Goal: Transaction & Acquisition: Purchase product/service

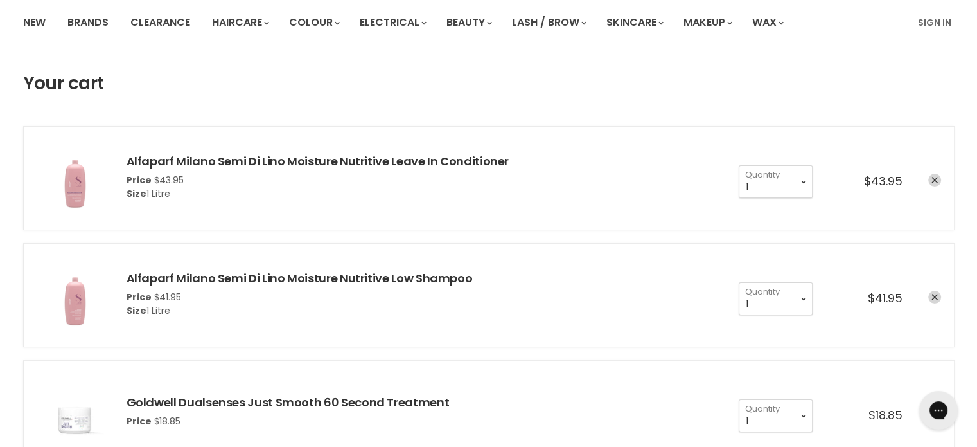
scroll to position [64, 0]
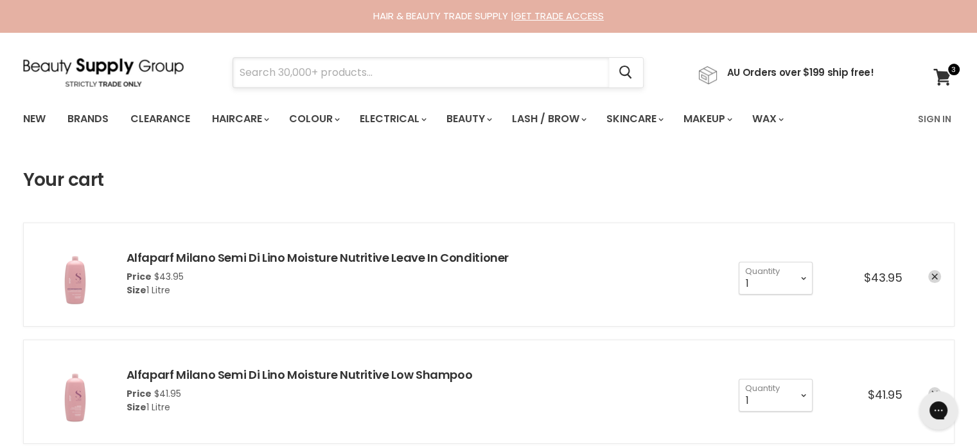
paste input "Alfaparf Lisse Design 2 Smoothing Fluid"
type input "Alfaparf Lisse Design 2 Smoothing Fluid"
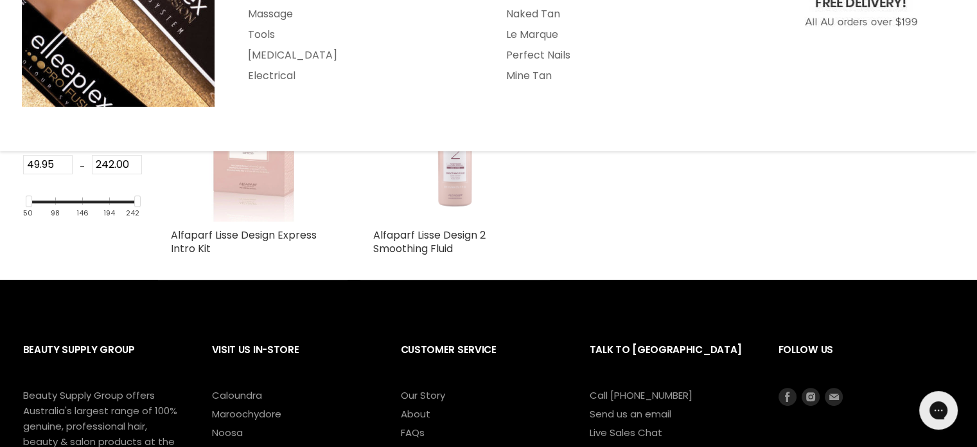
scroll to position [257, 0]
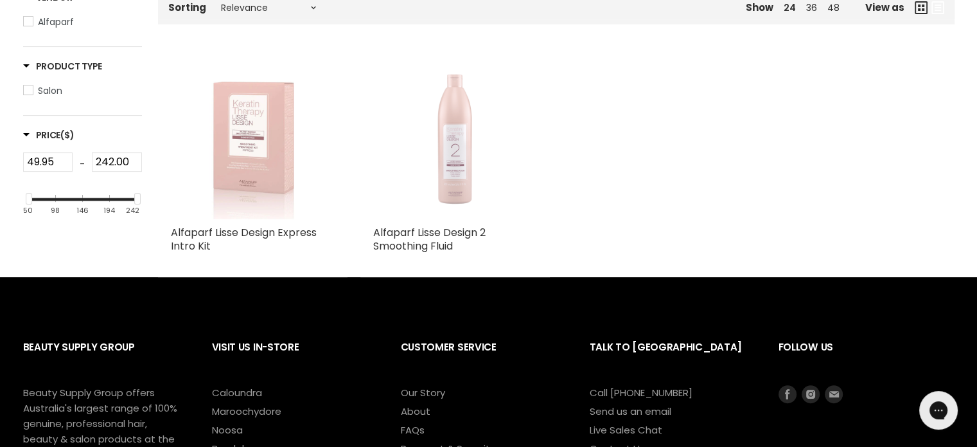
click at [463, 175] on img "Main content" at bounding box center [455, 137] width 164 height 164
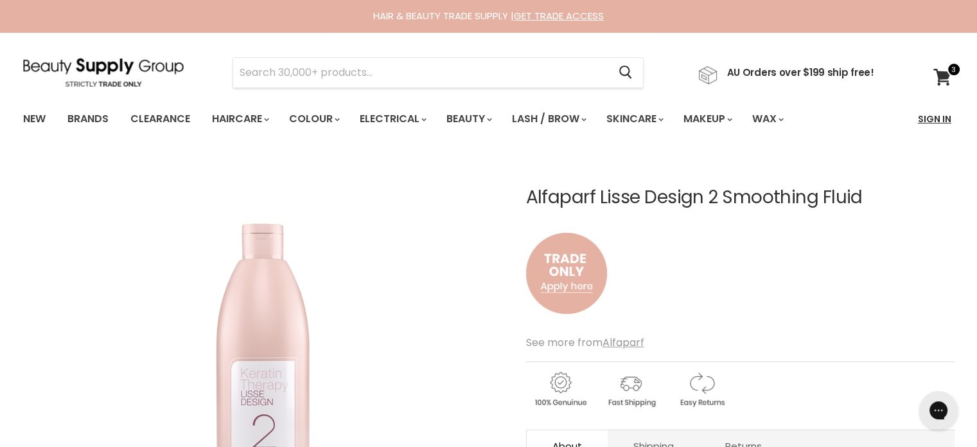
click at [942, 119] on link "Sign In" at bounding box center [934, 118] width 49 height 27
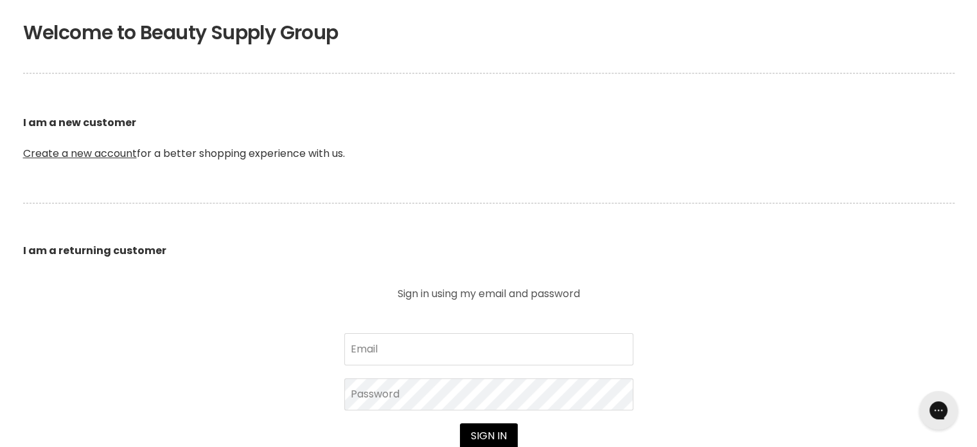
scroll to position [450, 0]
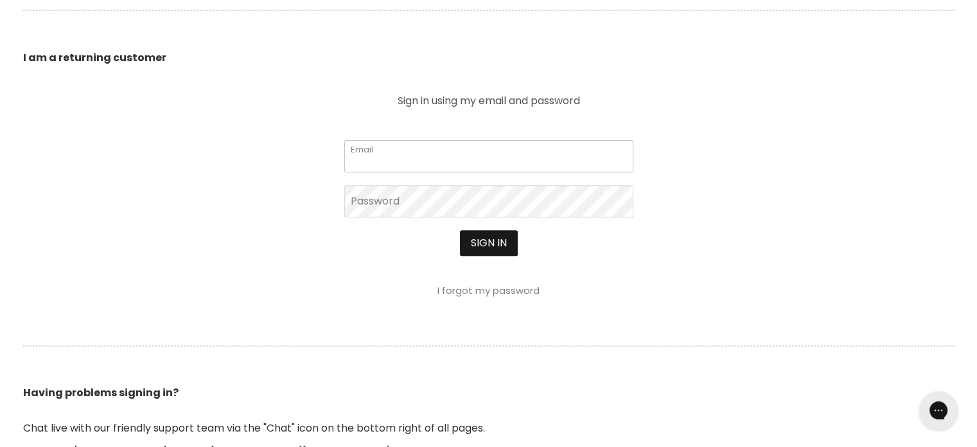
type input "cs.discountsalonsupplies@gmail.com"
click at [480, 247] on button "Sign in" at bounding box center [489, 243] width 58 height 26
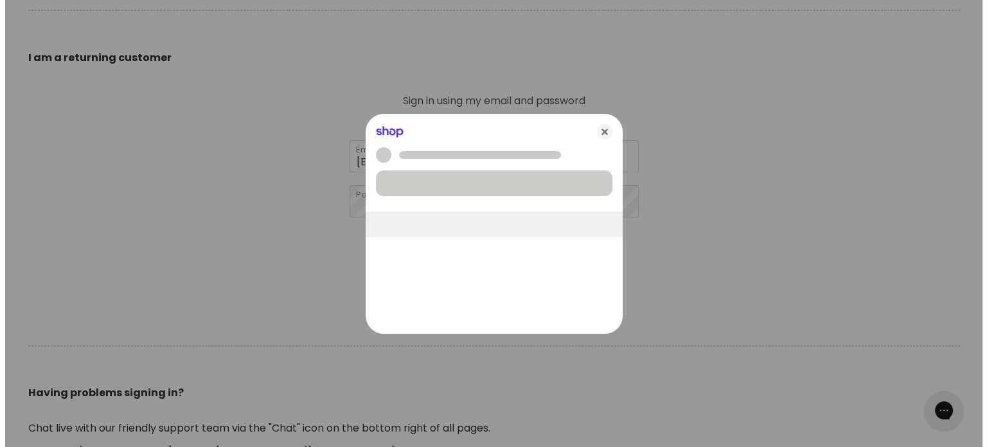
scroll to position [450, 0]
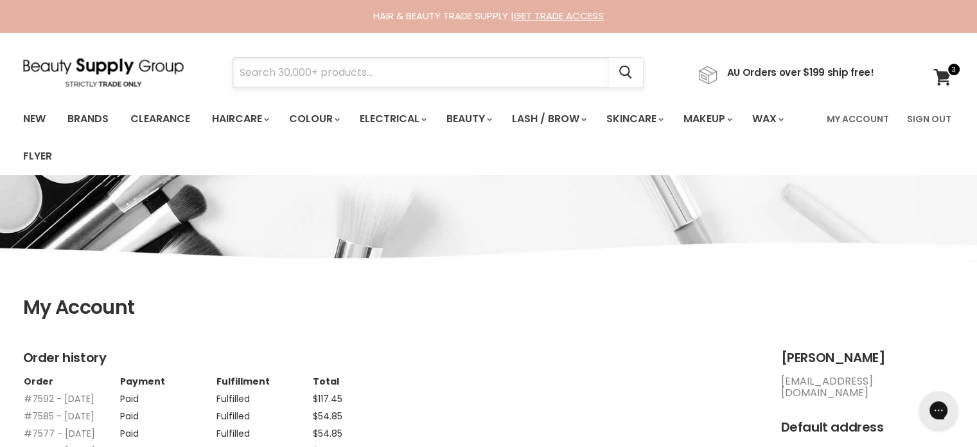
paste input "Alfaparf Lisse Design 2 Smoothing Fluid"
type input "Alfaparf Lisse Design 2 Smoothing Fluid"
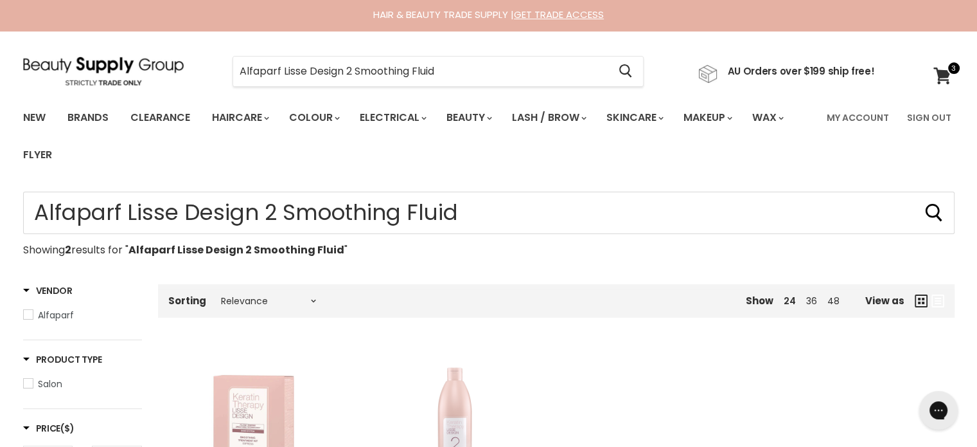
scroll to position [257, 0]
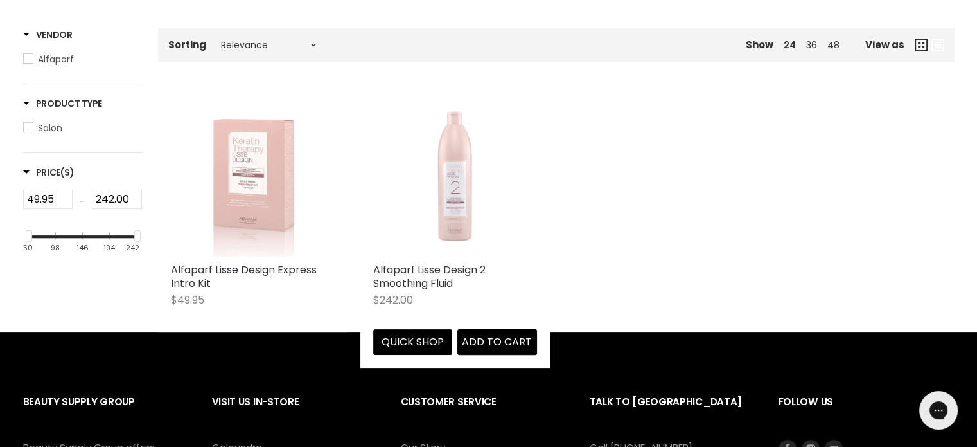
click at [430, 208] on img "Main content" at bounding box center [455, 175] width 164 height 164
